Goal: Use online tool/utility: Utilize a website feature to perform a specific function

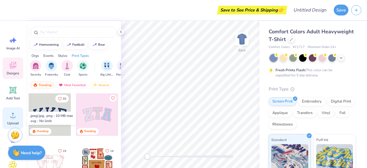
click at [12, 114] on icon at bounding box center [13, 115] width 9 height 9
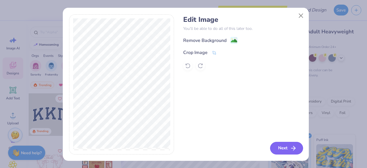
click at [279, 147] on button "Next" at bounding box center [286, 148] width 33 height 13
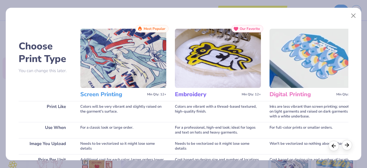
click at [346, 144] on icon at bounding box center [347, 145] width 6 height 6
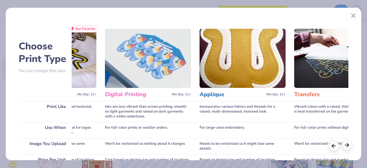
scroll to position [0, 165]
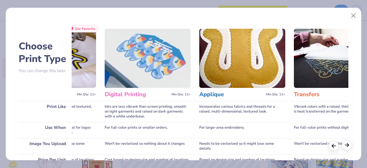
click at [346, 144] on icon at bounding box center [347, 145] width 6 height 6
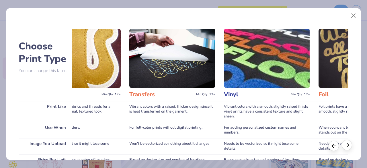
scroll to position [0, 330]
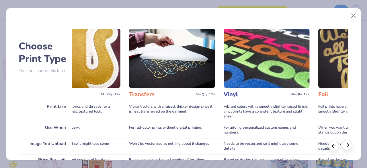
click at [346, 144] on icon at bounding box center [347, 145] width 6 height 6
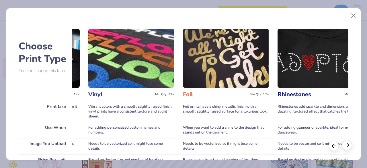
scroll to position [0, 488]
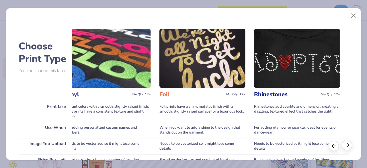
click at [346, 144] on icon at bounding box center [347, 145] width 6 height 6
click at [332, 146] on polyline at bounding box center [333, 145] width 2 height 4
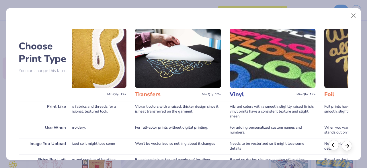
click at [332, 146] on polyline at bounding box center [333, 145] width 2 height 4
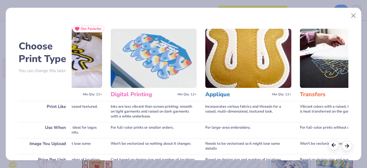
click at [332, 146] on polyline at bounding box center [333, 145] width 2 height 4
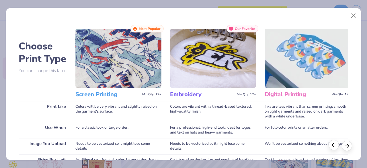
scroll to position [0, 0]
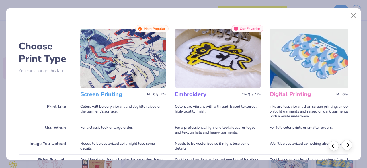
click at [347, 145] on line at bounding box center [347, 145] width 4 height 0
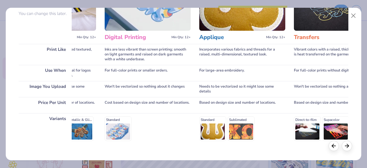
scroll to position [117, 0]
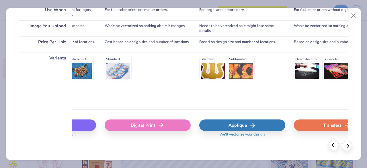
click at [335, 146] on icon at bounding box center [333, 145] width 6 height 6
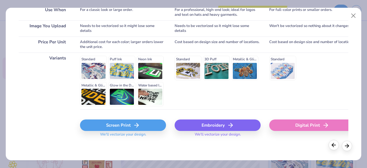
scroll to position [0, 0]
click at [349, 143] on icon at bounding box center [347, 145] width 6 height 6
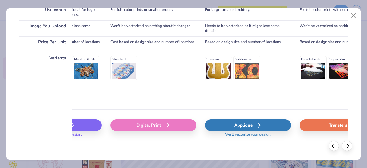
scroll to position [0, 165]
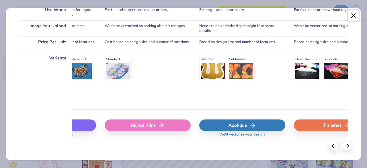
click at [353, 14] on button "Close" at bounding box center [353, 15] width 11 height 11
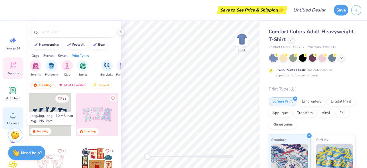
click at [11, 114] on icon at bounding box center [13, 115] width 9 height 9
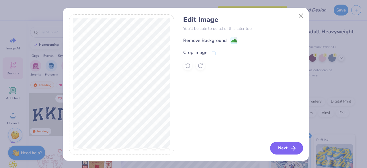
click at [291, 148] on icon "button" at bounding box center [293, 147] width 7 height 7
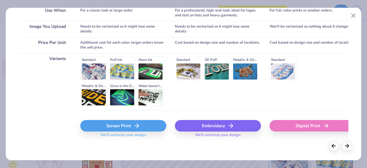
scroll to position [117, 0]
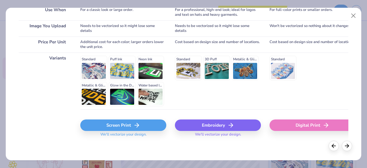
click at [219, 122] on div "Embroidery" at bounding box center [218, 124] width 86 height 11
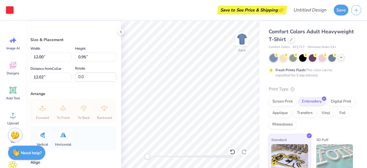
click at [342, 57] on icon at bounding box center [341, 57] width 5 height 5
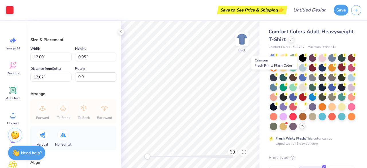
click at [338, 71] on div at bounding box center [341, 66] width 7 height 7
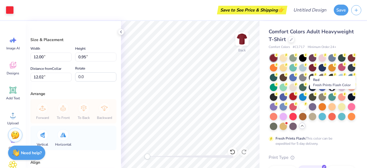
click at [297, 96] on div at bounding box center [292, 96] width 7 height 7
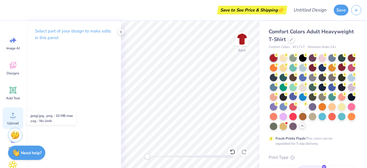
click at [14, 117] on icon at bounding box center [12, 115] width 5 height 5
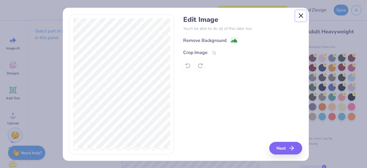
click at [295, 15] on button "Close" at bounding box center [300, 15] width 11 height 11
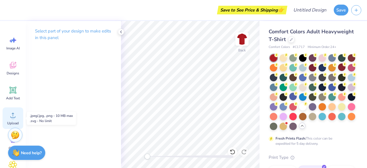
click at [11, 117] on icon at bounding box center [12, 115] width 5 height 5
click at [20, 114] on div "Upload" at bounding box center [13, 117] width 21 height 21
click at [10, 114] on icon at bounding box center [13, 115] width 9 height 9
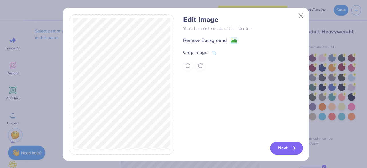
click at [293, 151] on icon "button" at bounding box center [293, 147] width 7 height 7
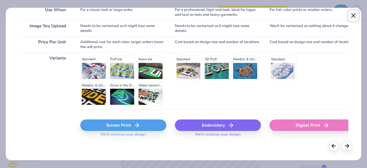
click at [353, 16] on button "Close" at bounding box center [353, 15] width 11 height 11
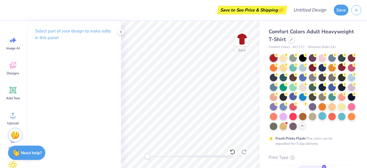
scroll to position [29, 0]
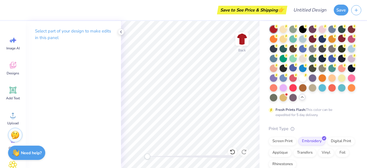
click at [300, 99] on icon at bounding box center [302, 97] width 5 height 5
